Goal: Transaction & Acquisition: Purchase product/service

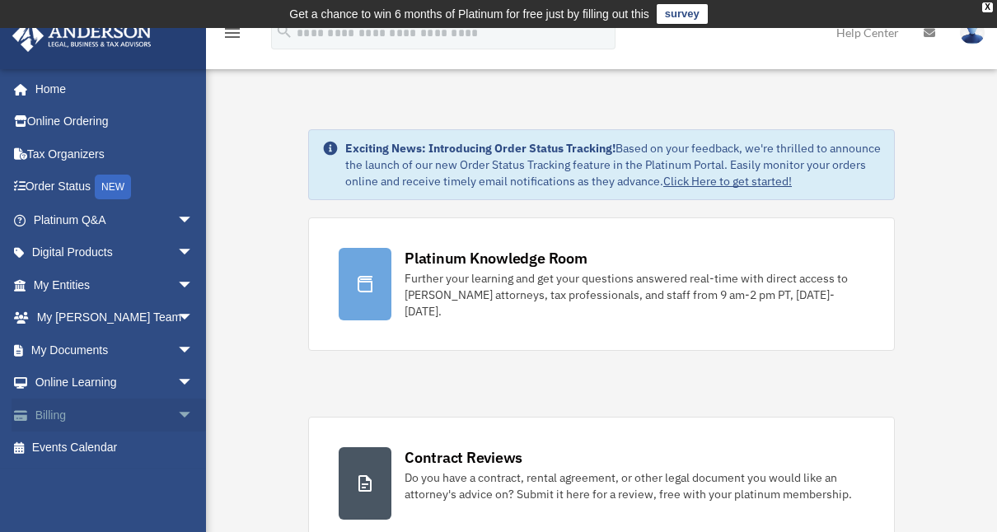
click at [114, 420] on link "Billing arrow_drop_down" at bounding box center [115, 415] width 207 height 33
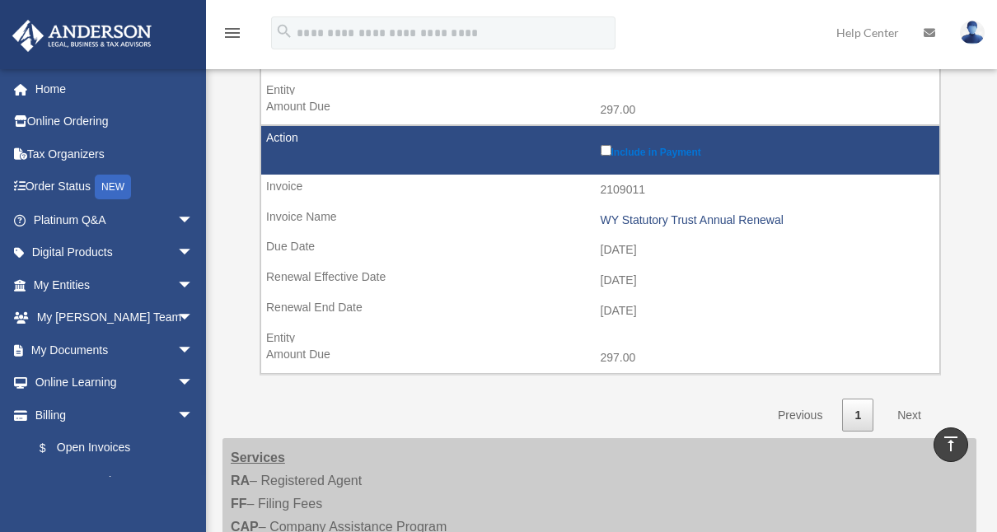
scroll to position [1460, 0]
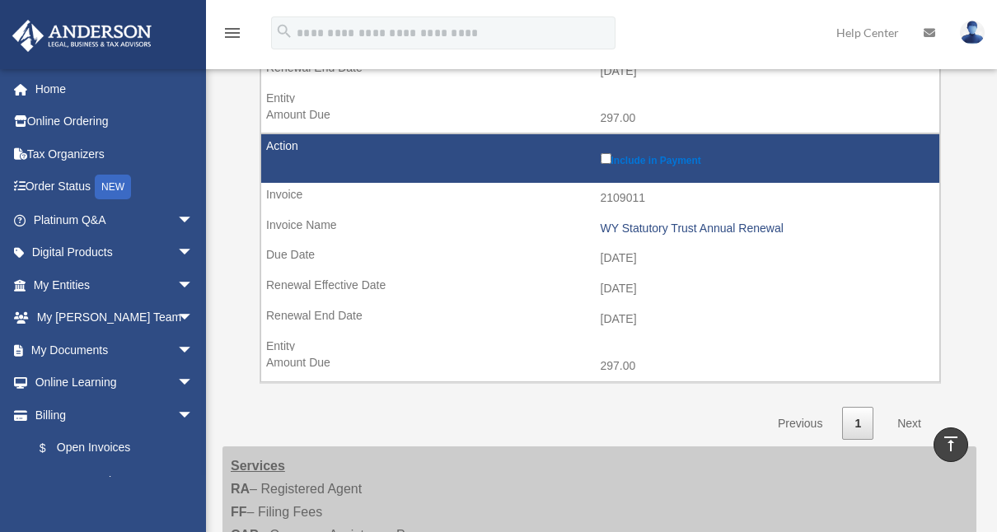
click at [918, 407] on link "Next" at bounding box center [909, 424] width 49 height 34
click at [906, 410] on link "Next" at bounding box center [909, 424] width 49 height 34
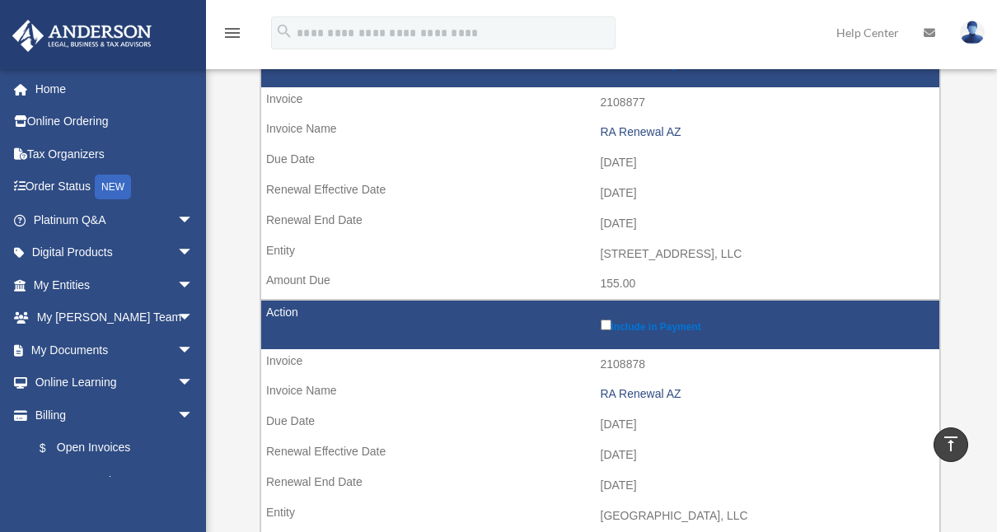
scroll to position [0, 0]
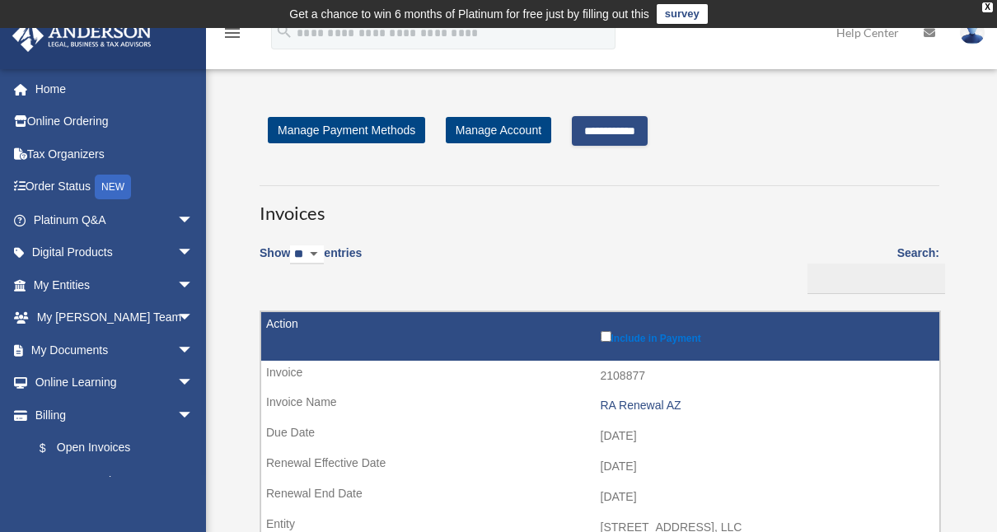
click at [616, 133] on input "**********" at bounding box center [610, 131] width 76 height 30
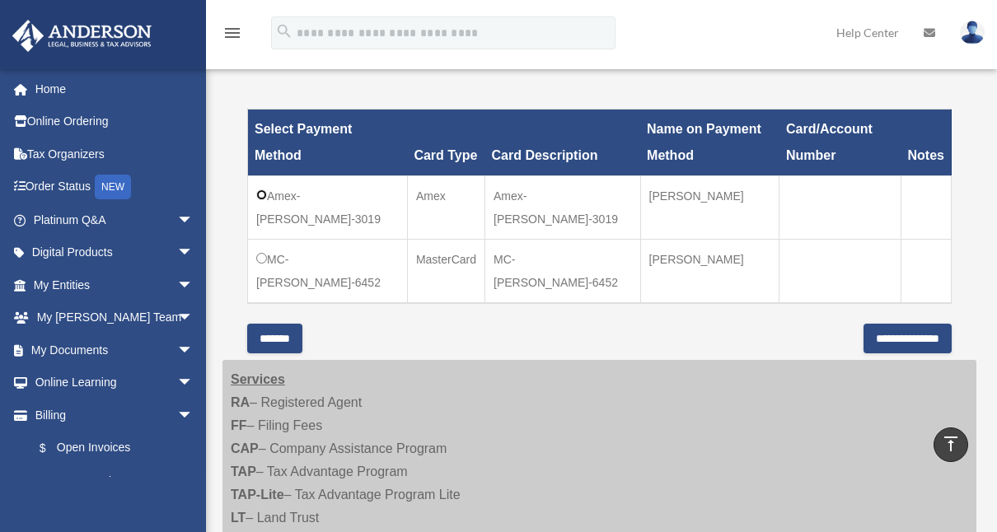
scroll to position [541, 0]
click at [883, 330] on input "**********" at bounding box center [908, 339] width 88 height 30
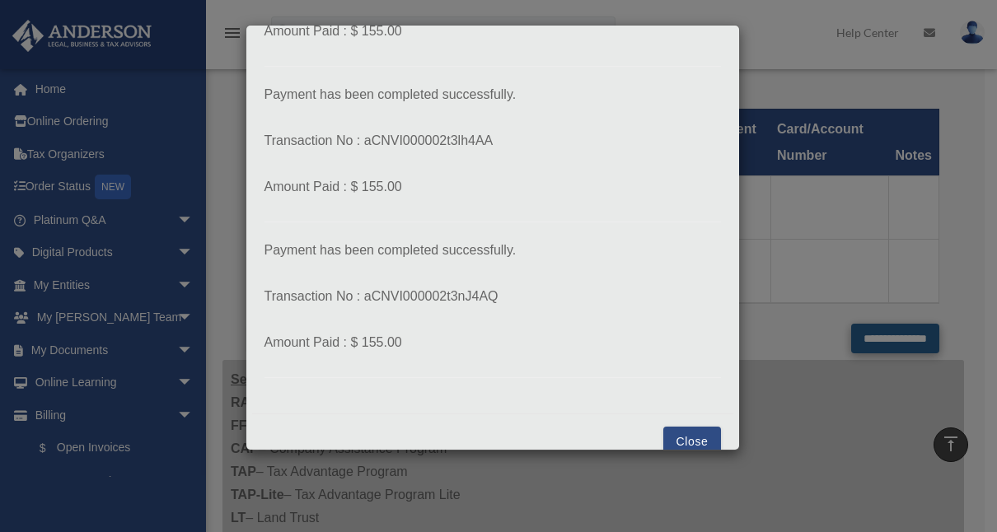
scroll to position [185, 0]
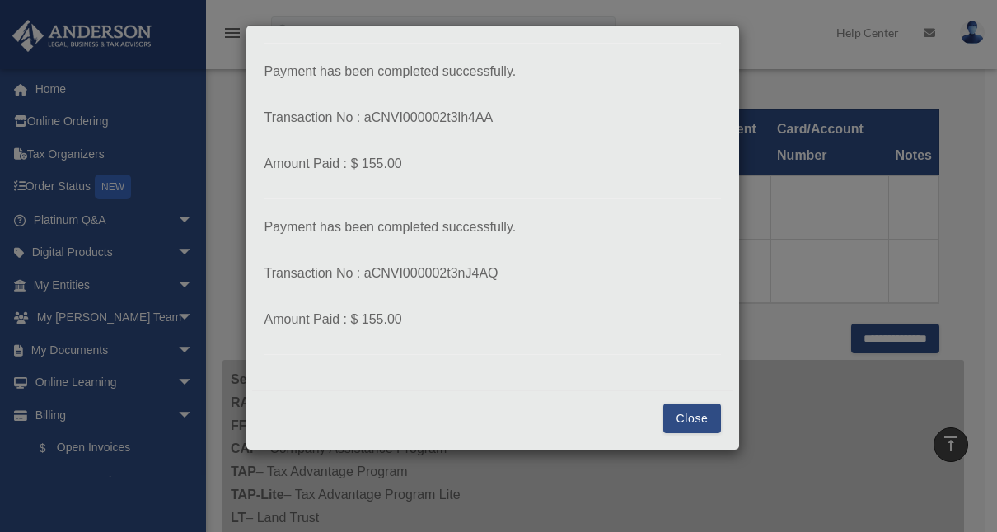
click at [678, 417] on button "Close" at bounding box center [691, 419] width 57 height 30
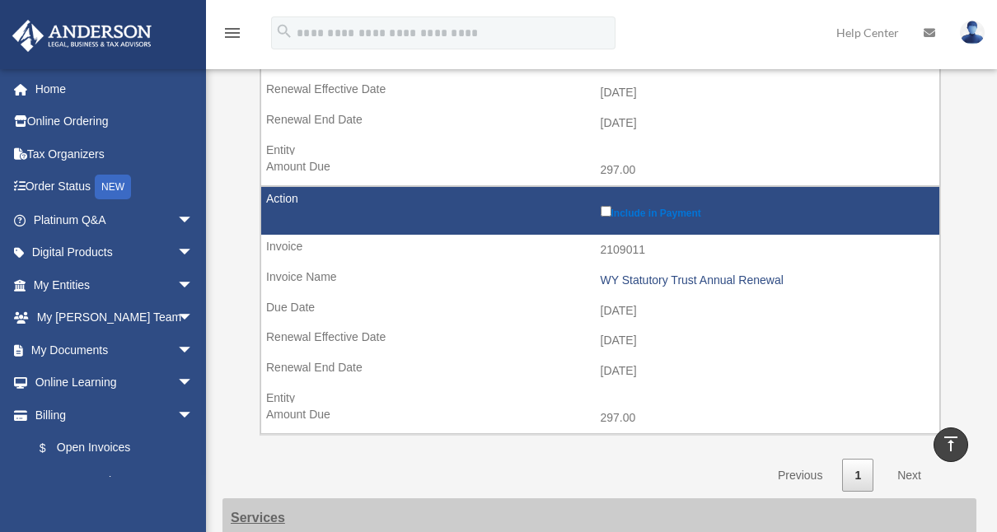
scroll to position [623, 0]
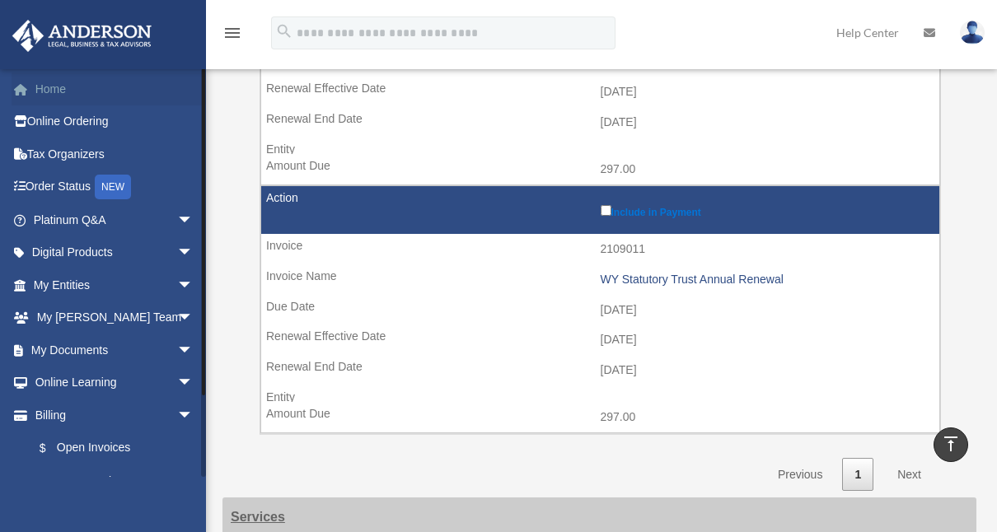
click at [57, 87] on link "Home" at bounding box center [115, 89] width 207 height 33
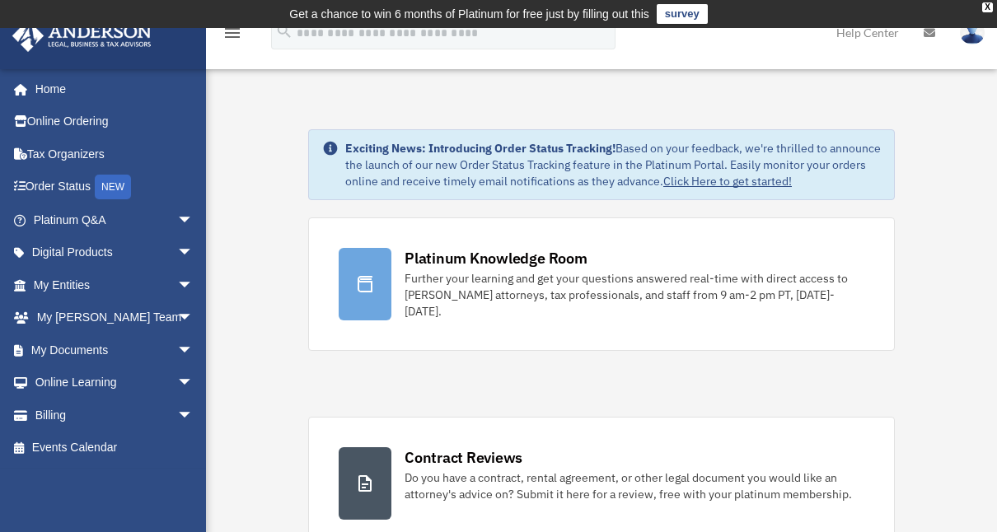
click at [982, 30] on img at bounding box center [972, 33] width 25 height 24
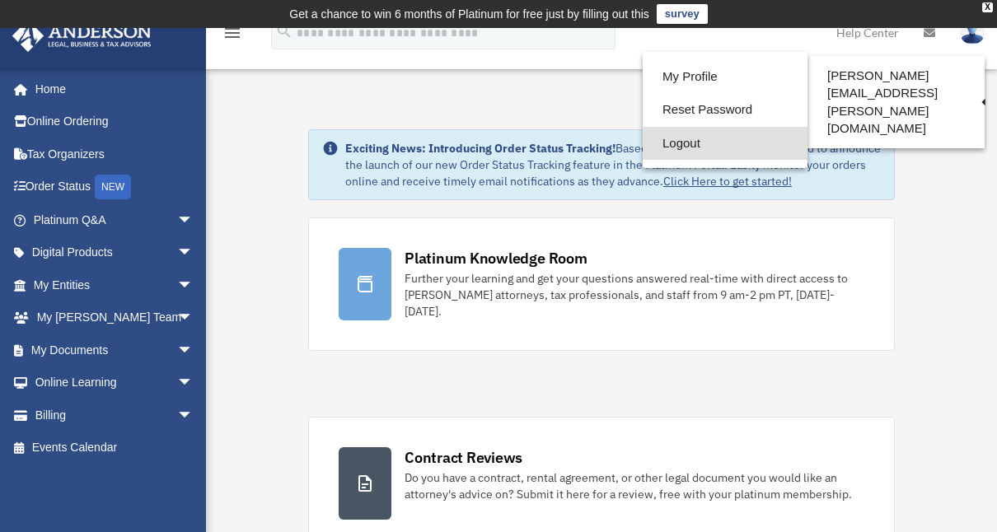
click at [670, 143] on link "Logout" at bounding box center [725, 144] width 165 height 34
